Goal: Task Accomplishment & Management: Use online tool/utility

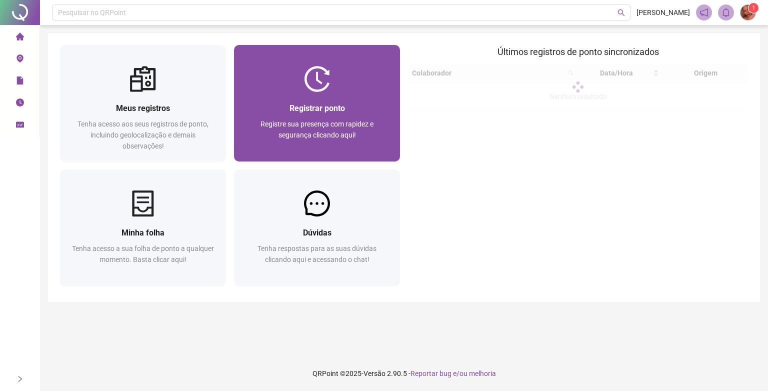
click at [320, 88] on img at bounding box center [317, 79] width 26 height 26
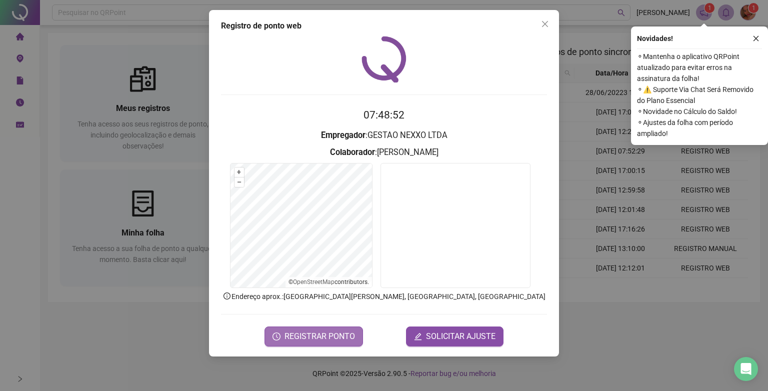
click at [311, 341] on span "REGISTRAR PONTO" at bounding box center [319, 336] width 70 height 12
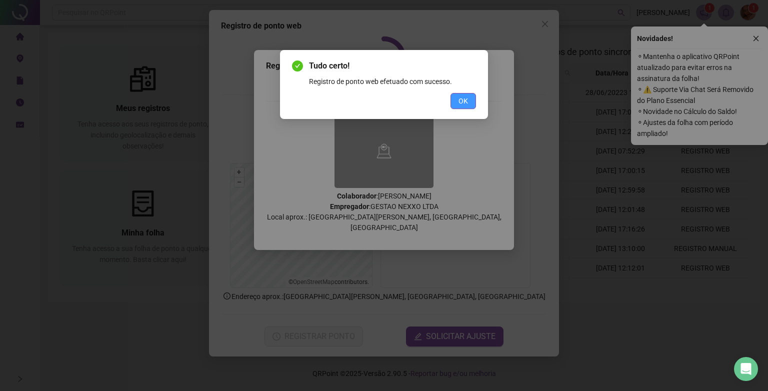
click at [465, 104] on span "OK" at bounding box center [462, 100] width 9 height 11
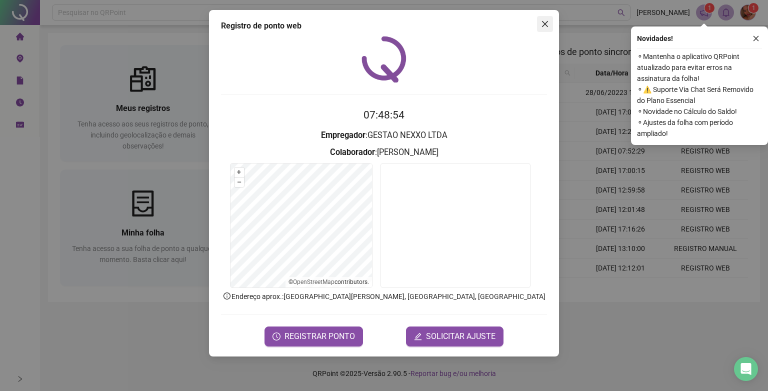
click at [548, 23] on icon "close" at bounding box center [545, 24] width 8 height 8
